Goal: Information Seeking & Learning: Compare options

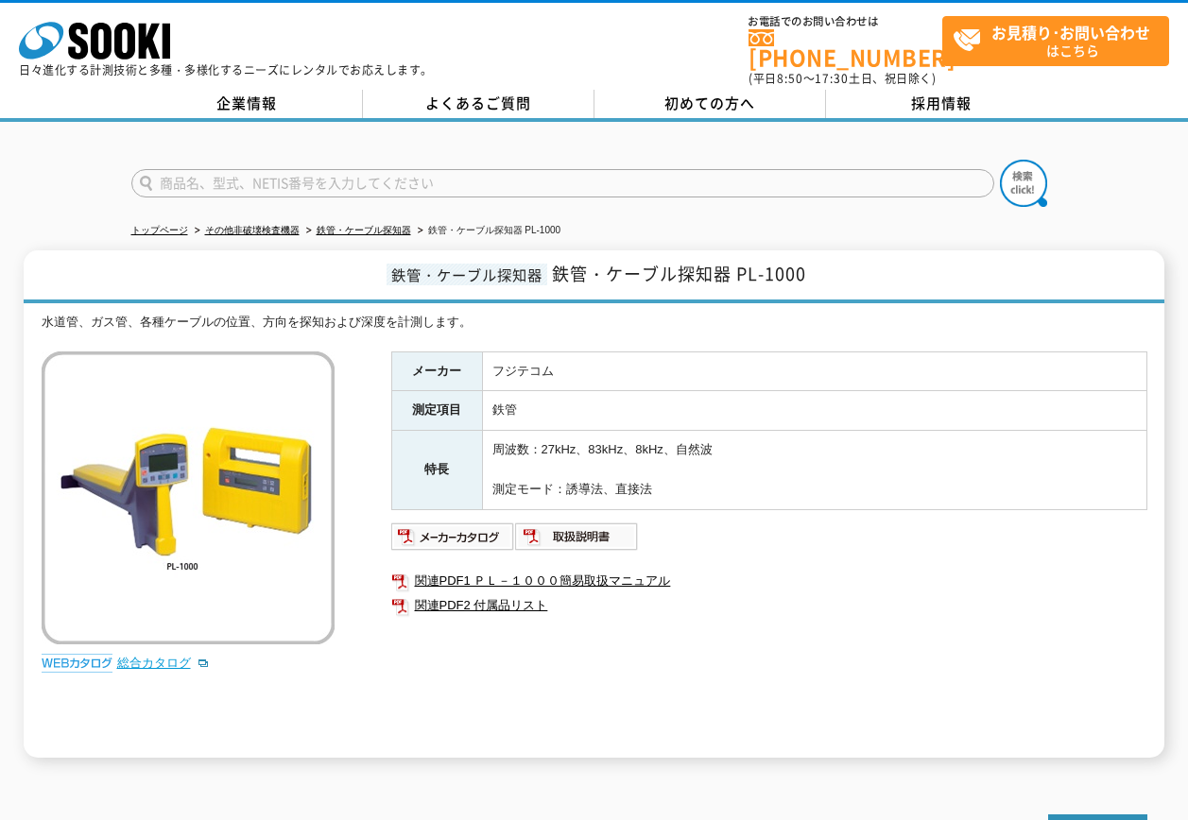
click at [147, 656] on link "総合カタログ" at bounding box center [163, 663] width 93 height 14
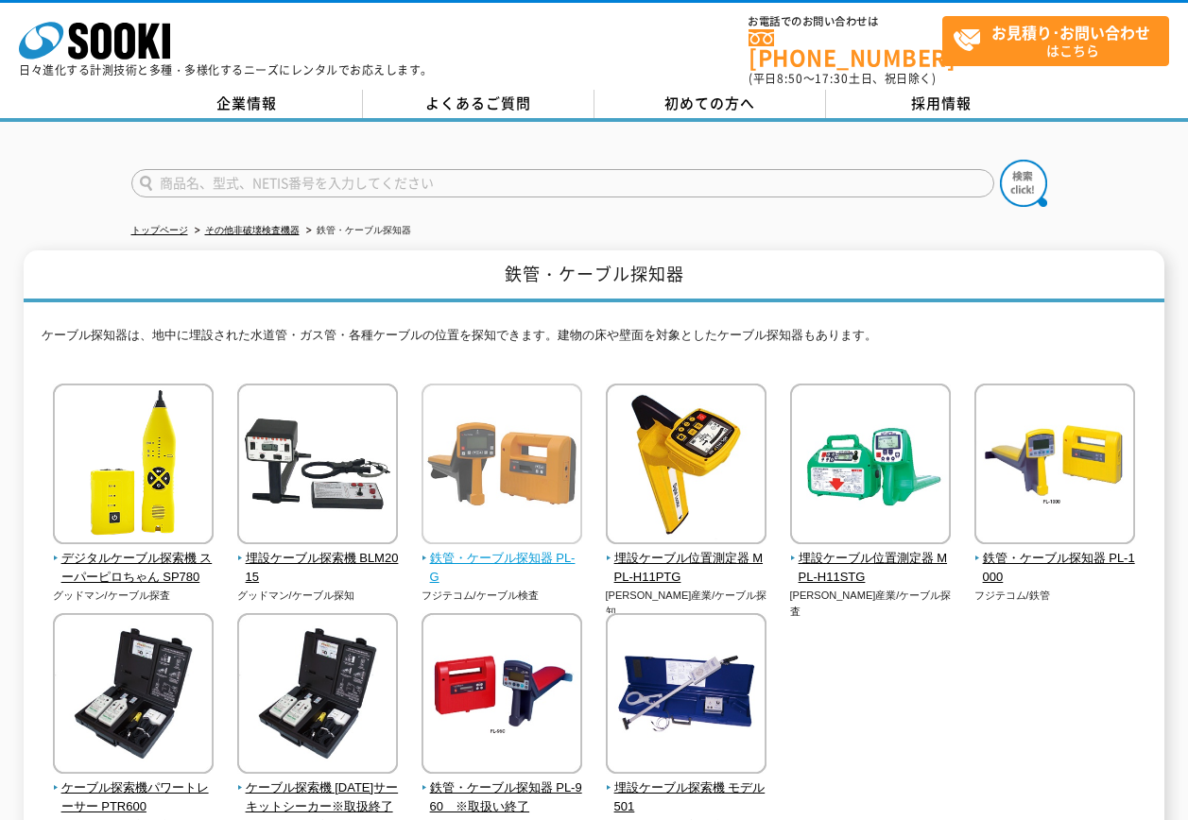
click at [476, 549] on span "鉄管・ケーブル探知器 PL-G" at bounding box center [503, 569] width 162 height 40
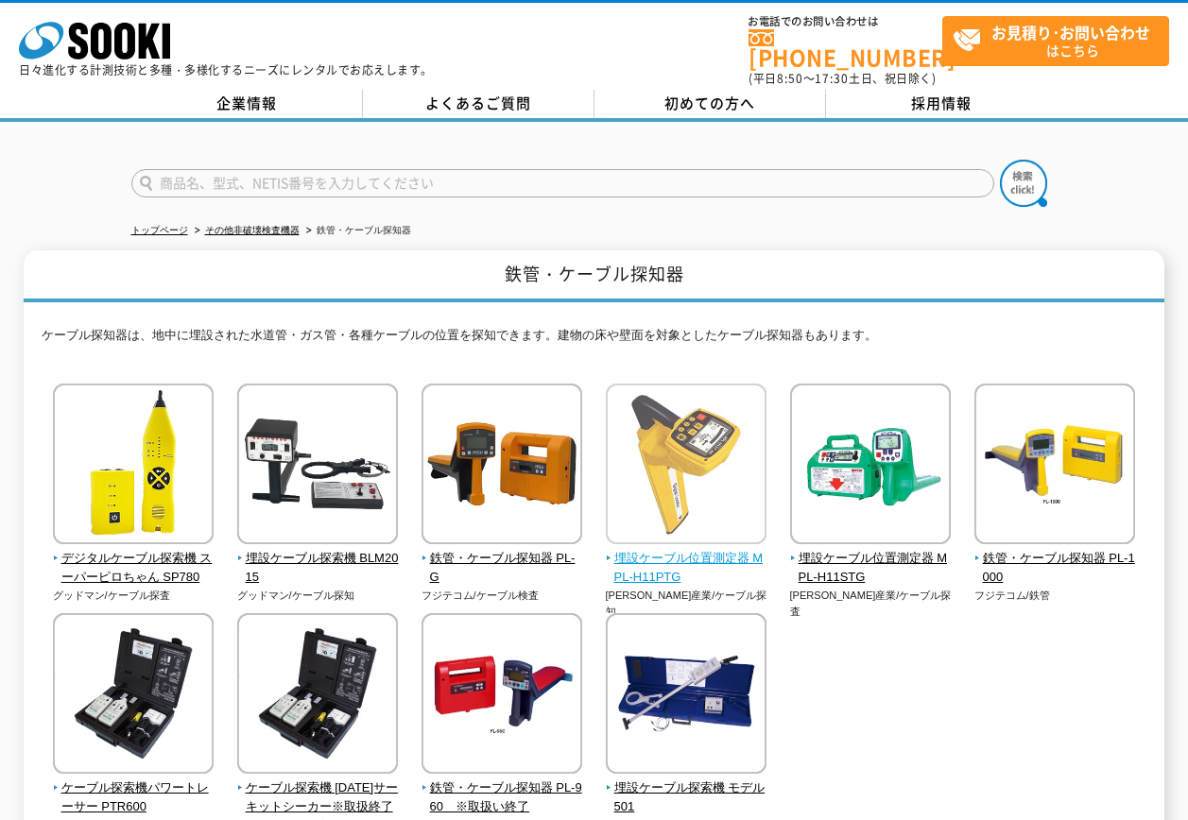
click at [682, 507] on img at bounding box center [686, 466] width 161 height 165
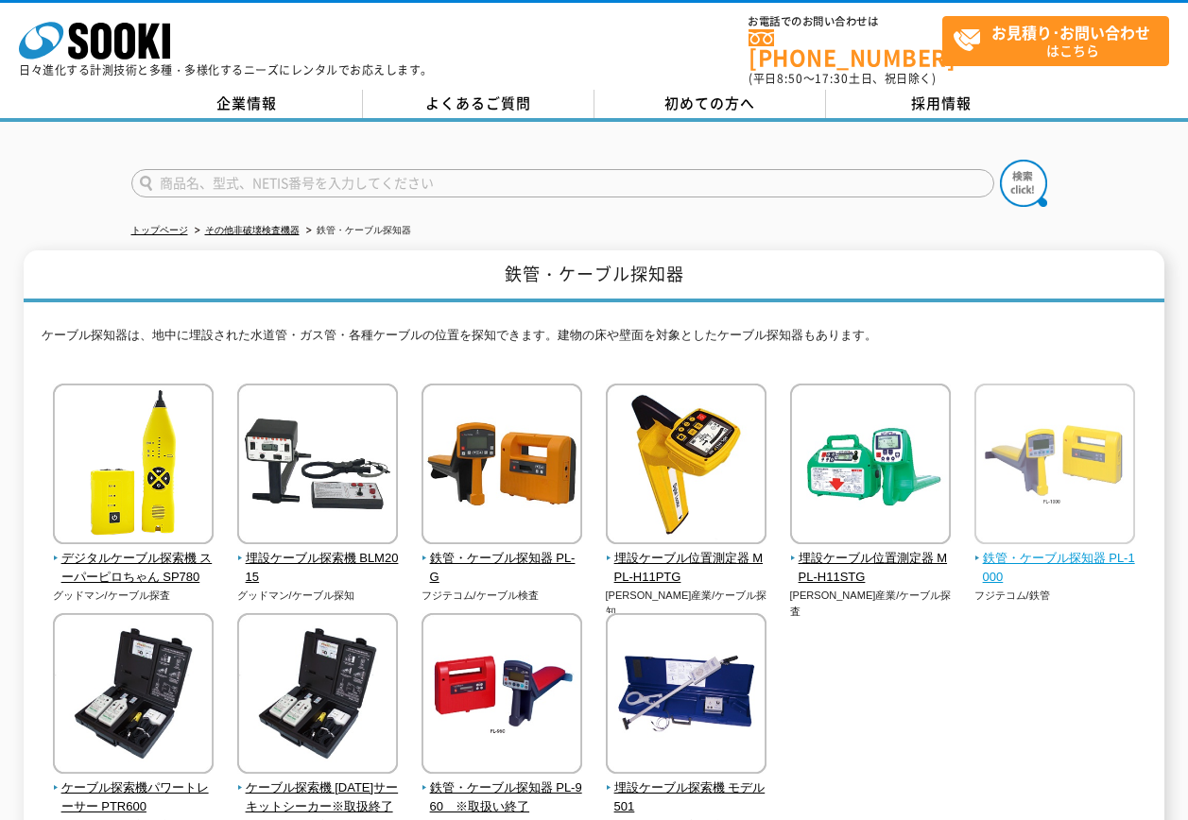
click at [1062, 530] on img at bounding box center [1055, 466] width 161 height 165
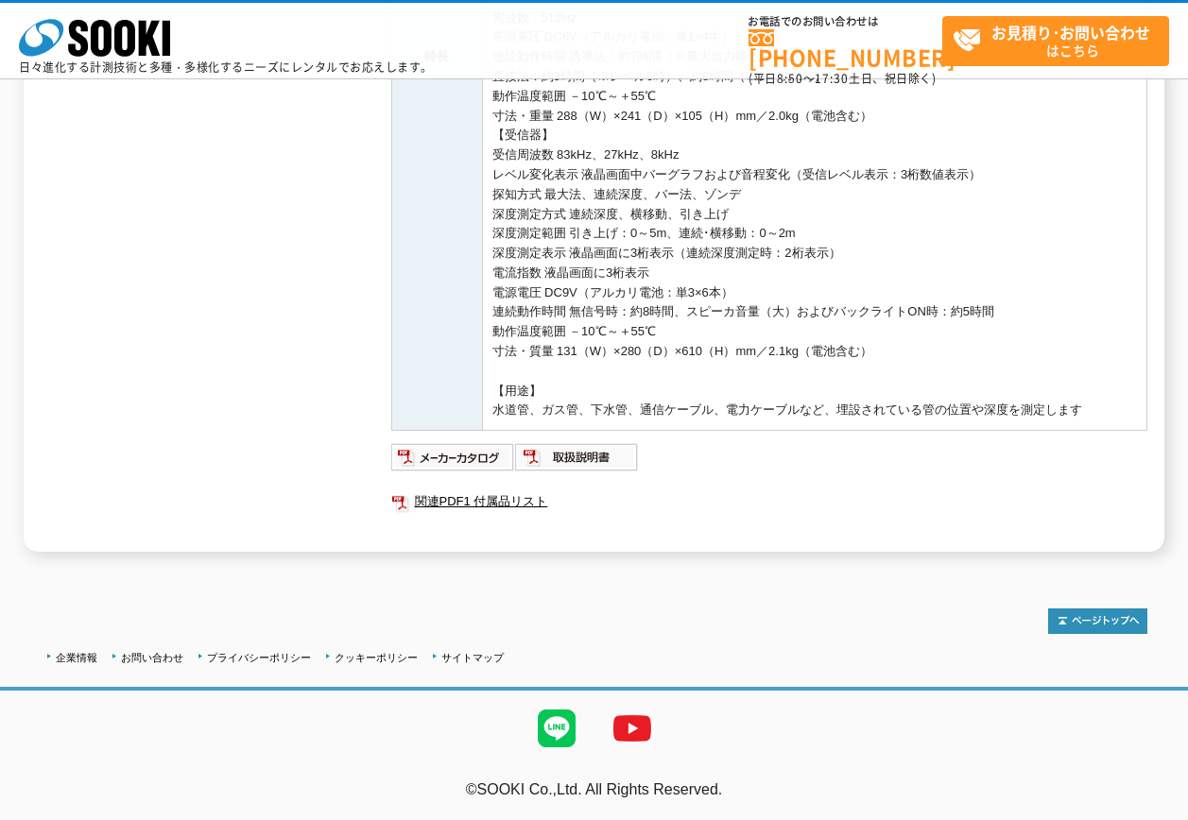
scroll to position [661, 0]
click at [458, 462] on img at bounding box center [453, 457] width 124 height 30
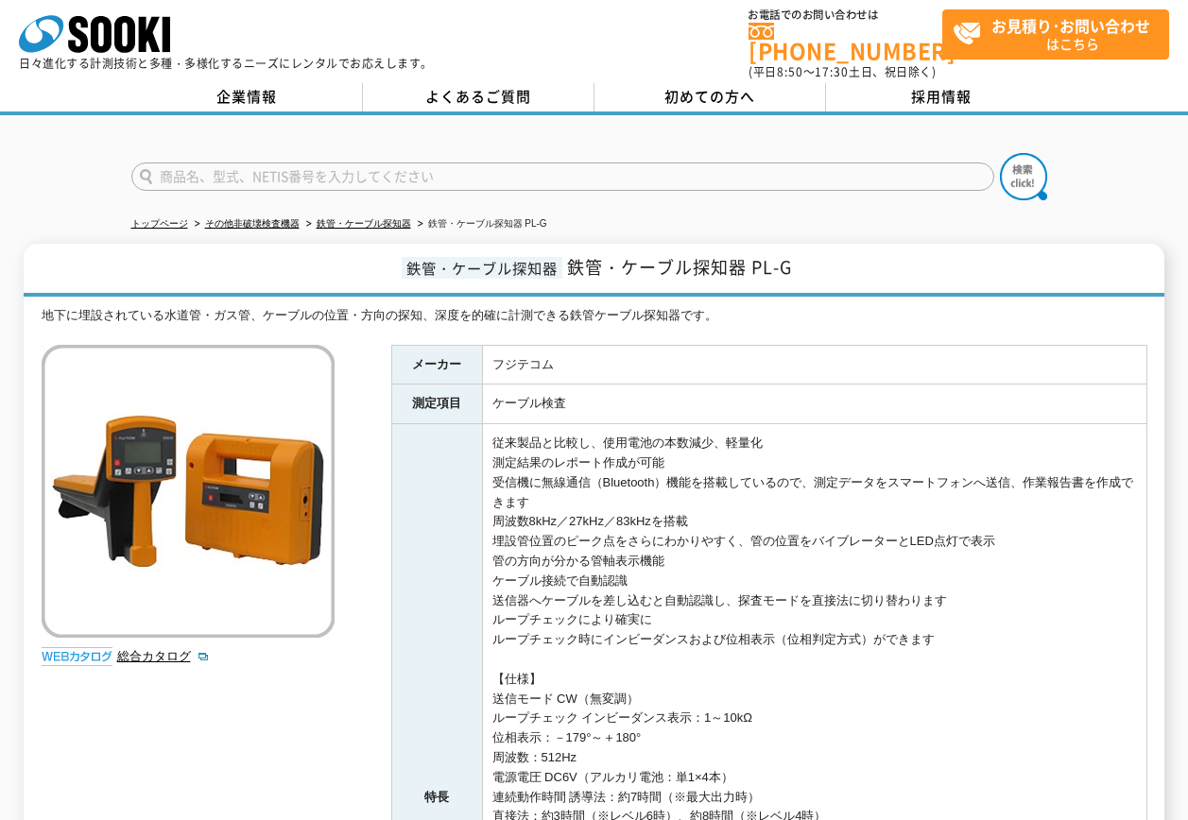
scroll to position [0, 0]
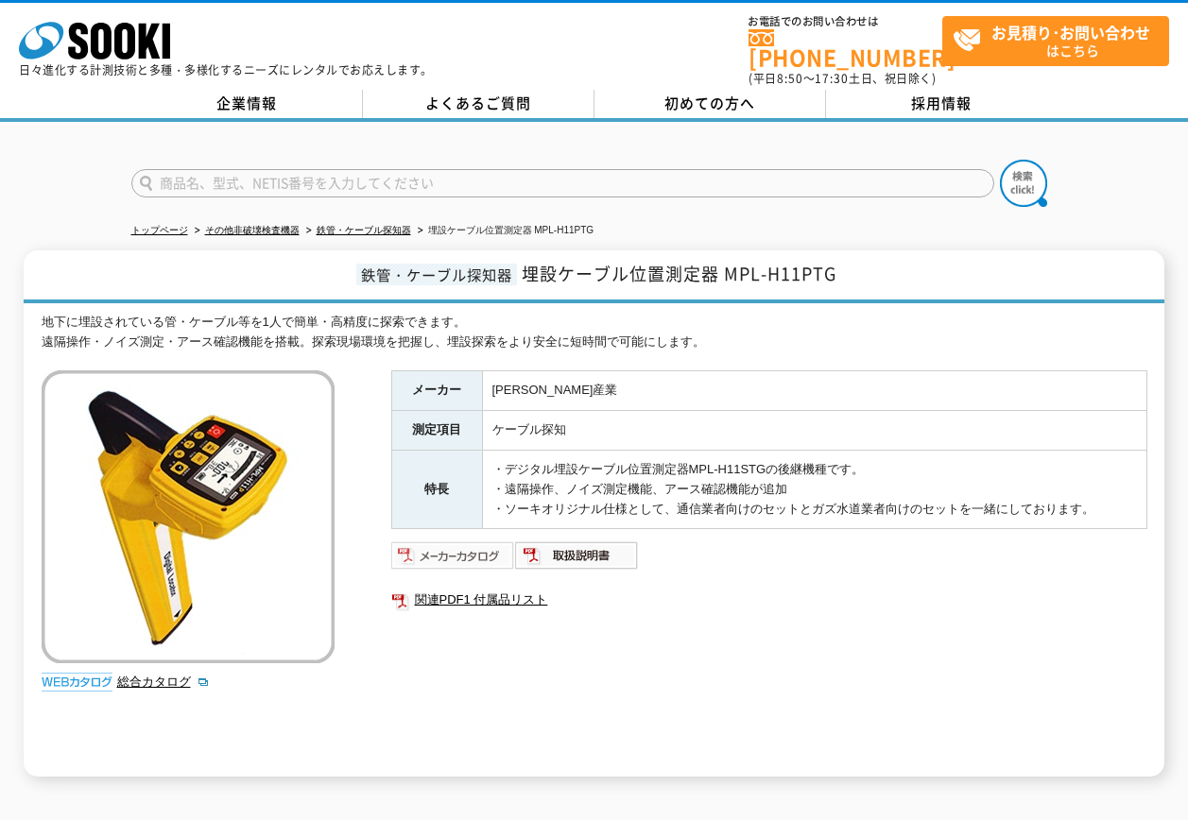
click at [441, 544] on img at bounding box center [453, 556] width 124 height 30
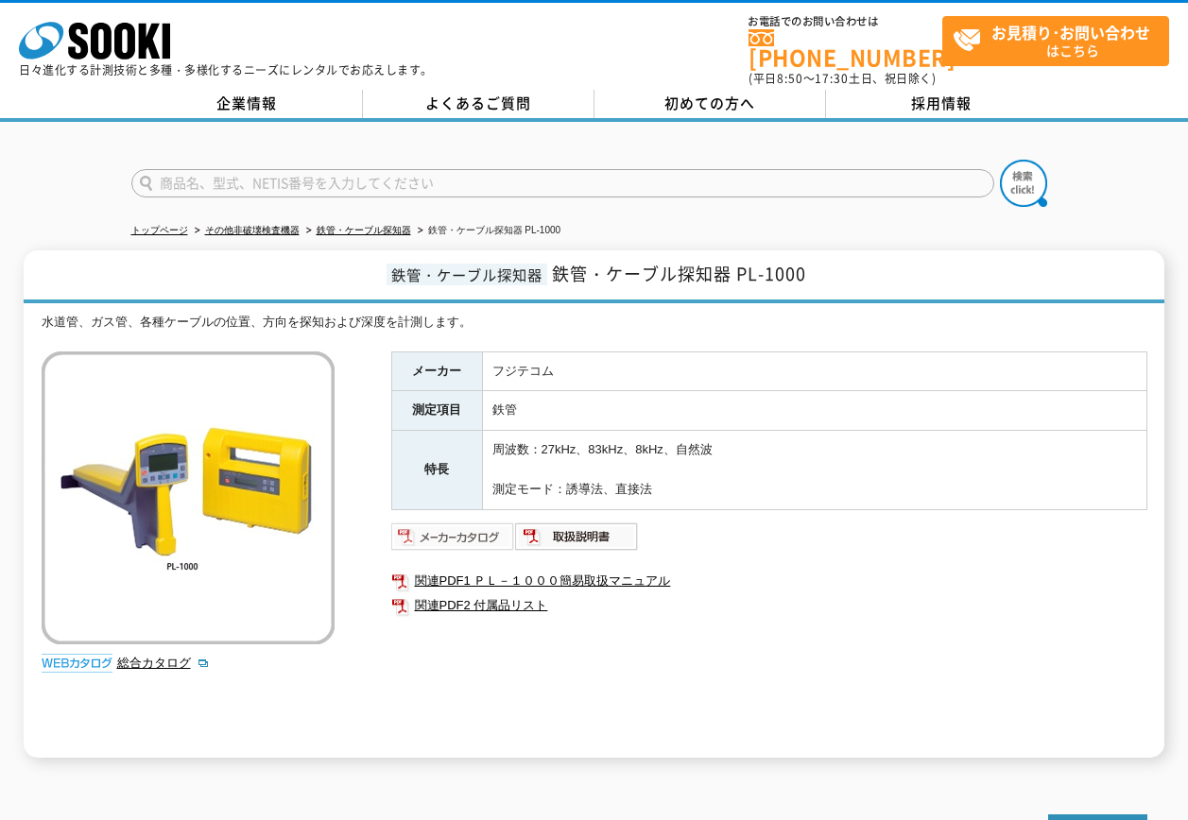
click at [458, 522] on img at bounding box center [453, 537] width 124 height 30
